Goal: Task Accomplishment & Management: Complete application form

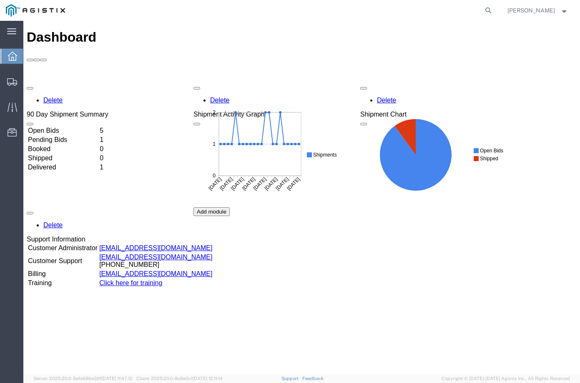
click at [98, 136] on td "Pending Bids" at bounding box center [63, 140] width 71 height 8
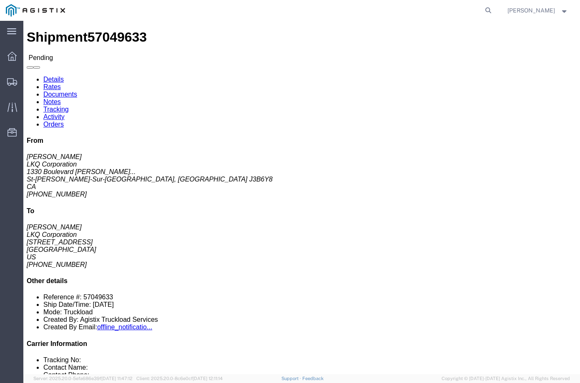
click button "Enter / Modify Bid"
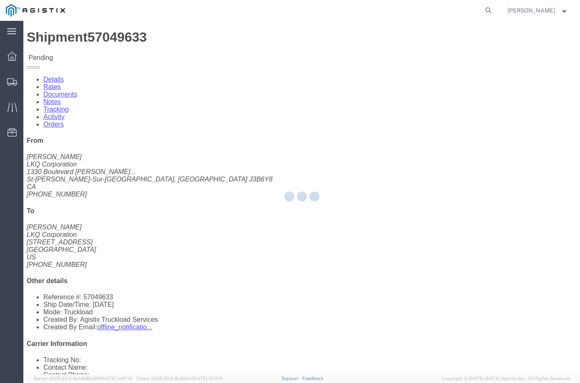
select select "20693"
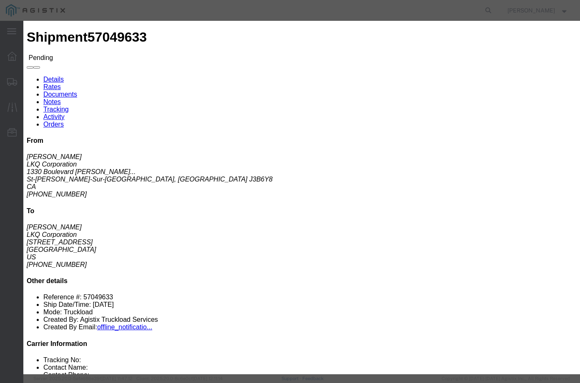
drag, startPoint x: 455, startPoint y: 96, endPoint x: 458, endPoint y: 103, distance: 7.7
click input "text"
type input "Mactrans"
click div "Mode Select Air Less than Truckload Multi-Leg Ocean Freight Rail Small Parcel T…"
drag, startPoint x: 293, startPoint y: 125, endPoint x: 293, endPoint y: 129, distance: 4.2
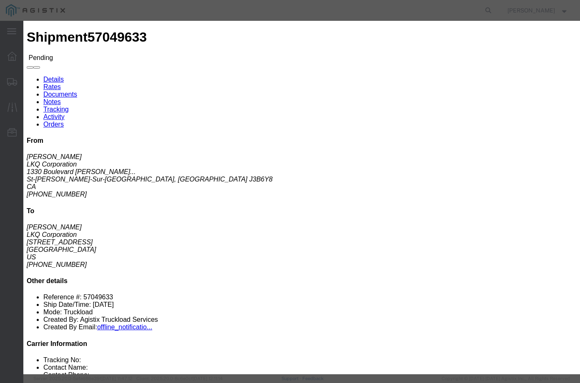
click select "Select Rail TL Standard 3 - 5 Day"
drag, startPoint x: 222, startPoint y: 125, endPoint x: 232, endPoint y: 122, distance: 10.3
click label "Service Level"
click select "Select Rail TL Standard 3 - 5 Day"
click link "Mactrans - Mactrans Logistics - TL Standard 3 - 5 Day"
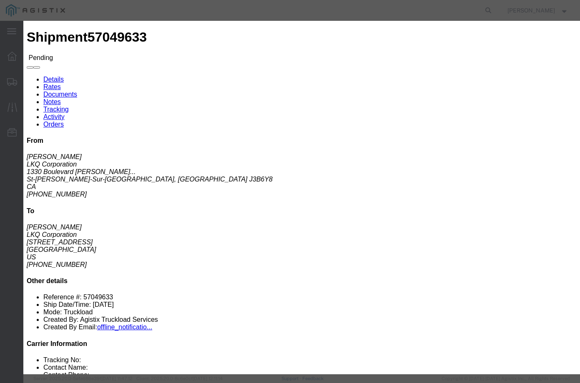
drag, startPoint x: 455, startPoint y: 195, endPoint x: 378, endPoint y: 184, distance: 78.3
click div "Mode Select Air Less than Truckload Multi-Leg Ocean Freight Rail Small Parcel T…"
type input "3100"
click button "Submit"
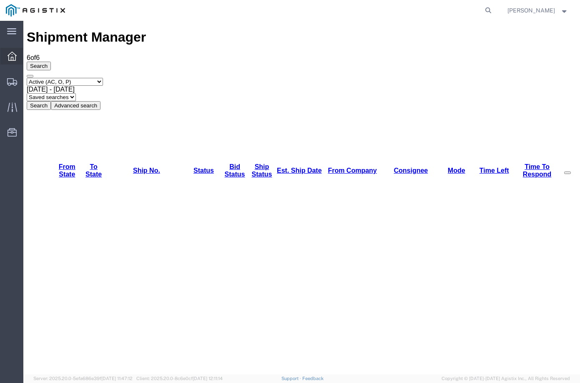
click at [15, 59] on icon at bounding box center [12, 56] width 9 height 9
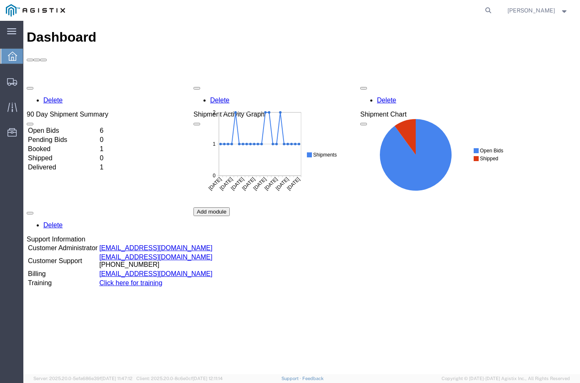
click at [98, 145] on td "Booked" at bounding box center [63, 149] width 71 height 8
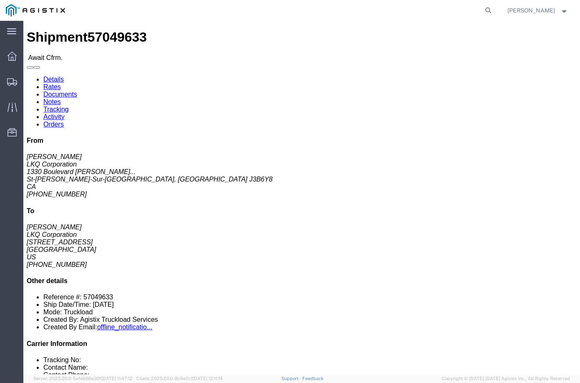
click link "Confirm"
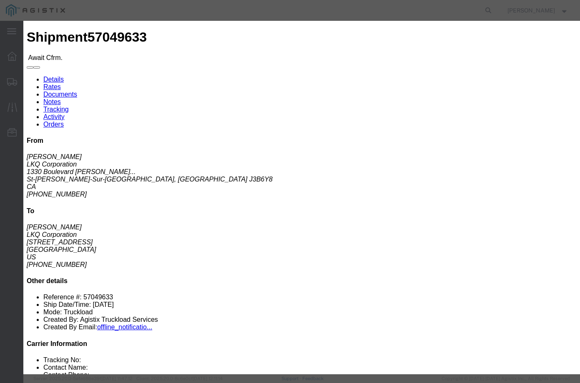
click input "checkbox"
checkbox input "true"
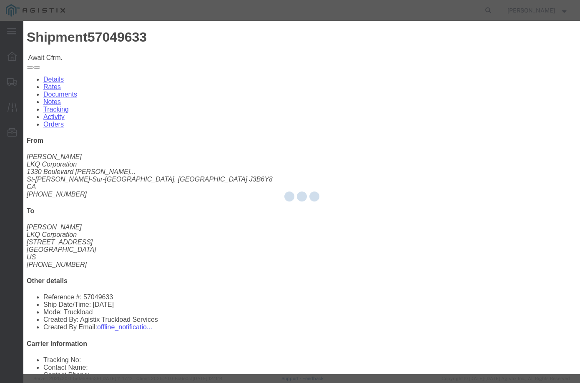
type input "[PERSON_NAME]"
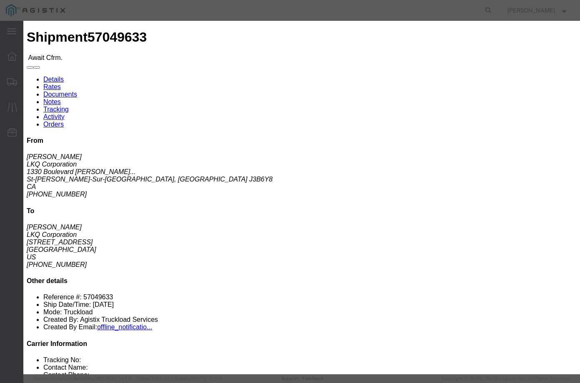
drag, startPoint x: 203, startPoint y: 123, endPoint x: 179, endPoint y: 103, distance: 30.5
click input "text"
type input "57049633"
click div "Submit Close"
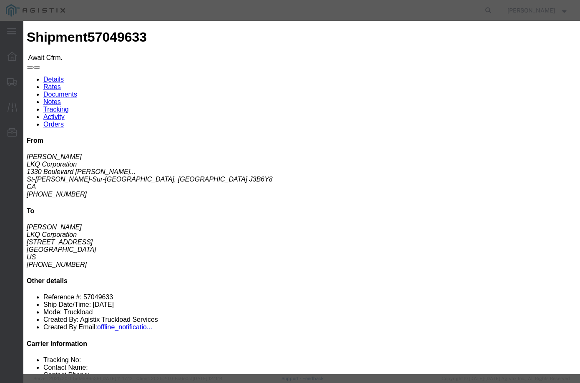
click div "Submit Close"
click button "Submit"
click fieldset "Confirmation Details Use my profile Bill of Lading Number 57049633 Person Monit…"
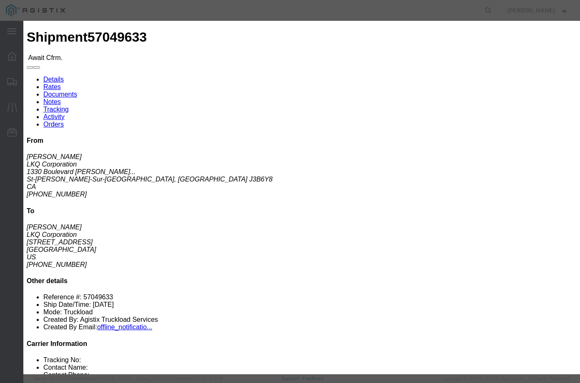
drag, startPoint x: 208, startPoint y: 128, endPoint x: 209, endPoint y: 133, distance: 4.8
click input "text"
type input "6473089760"
click button "Submit"
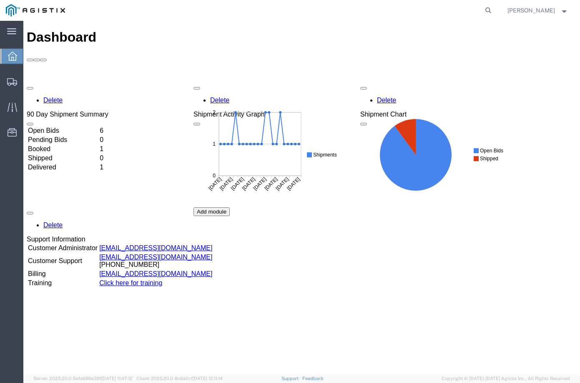
click at [98, 145] on td "Booked" at bounding box center [63, 149] width 71 height 8
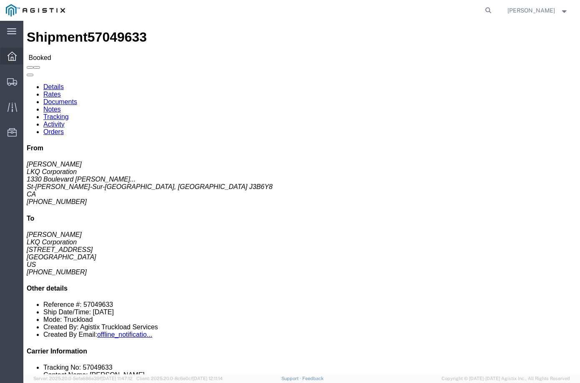
click at [17, 54] on div at bounding box center [11, 56] width 23 height 17
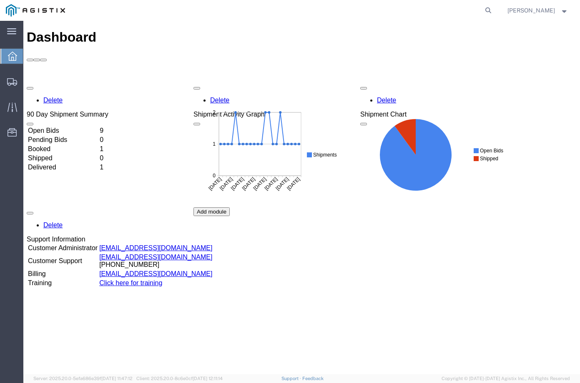
click at [98, 127] on td "Open Bids" at bounding box center [63, 131] width 71 height 8
